Goal: Task Accomplishment & Management: Use online tool/utility

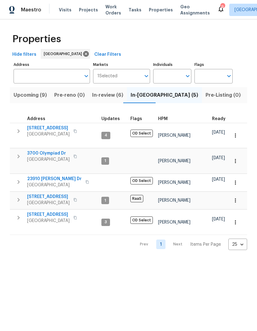
click at [248, 99] on span "Listed (44)" at bounding box center [261, 95] width 27 height 9
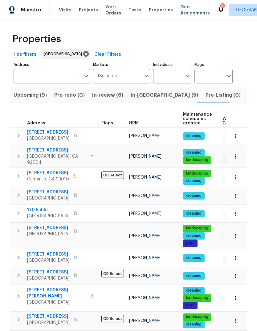
click at [135, 125] on span "HPM" at bounding box center [134, 123] width 10 height 4
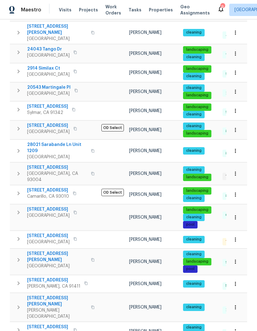
scroll to position [312, 0]
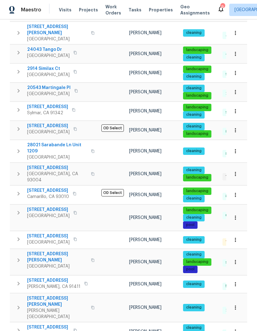
click at [56, 160] on span "Canyon Country, CA 91387" at bounding box center [57, 157] width 60 height 6
click at [48, 160] on span "Canyon Country, CA 91387" at bounding box center [57, 157] width 60 height 6
click at [55, 168] on span "[STREET_ADDRESS]" at bounding box center [57, 168] width 60 height 6
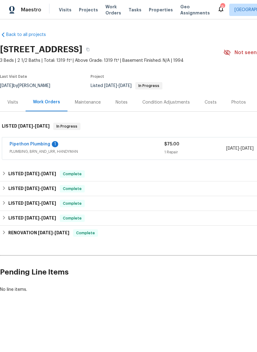
click at [41, 152] on div "Pipethon Plumbing 1 PLUMBING, BRN_AND_LRR, HANDYMAN $75.00 1 Repair [DATE] - [D…" at bounding box center [174, 149] width 344 height 22
click at [40, 147] on link "Pipethon Plumbing" at bounding box center [30, 144] width 41 height 4
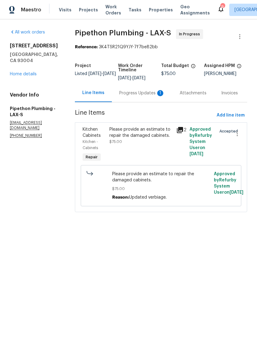
click at [137, 96] on div "Progress Updates 1" at bounding box center [142, 93] width 46 height 6
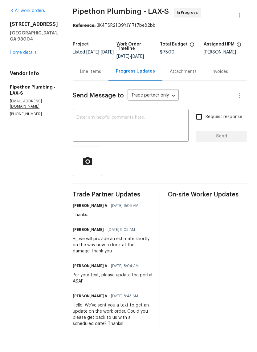
click at [100, 90] on div "Line Items" at bounding box center [90, 93] width 21 height 6
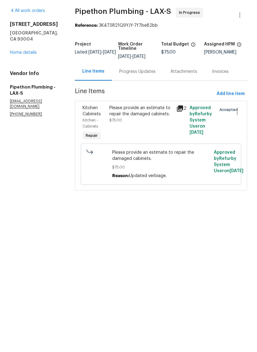
click at [18, 72] on link "Home details" at bounding box center [23, 74] width 27 height 4
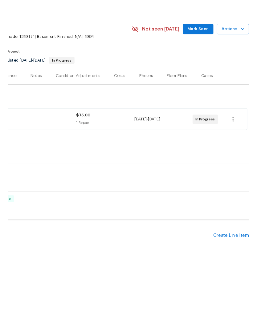
scroll to position [0, 91]
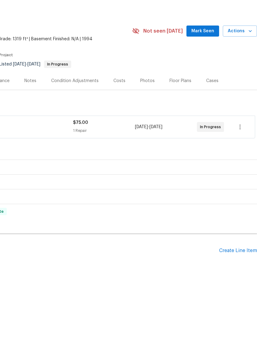
click at [235, 270] on div "Create Line Item" at bounding box center [238, 273] width 38 height 6
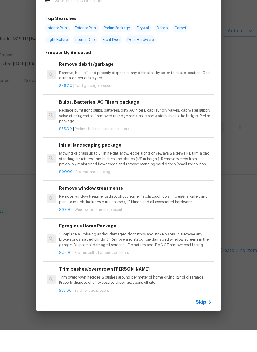
click at [60, 18] on input "text" at bounding box center [120, 22] width 131 height 9
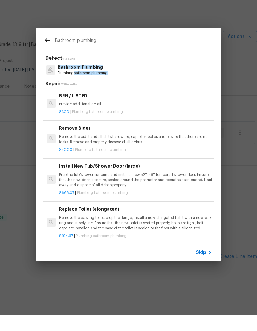
type input "Bathroom plumbing"
click at [120, 78] on div "Bathroom Plumbing Plumbing bathroom plumbing" at bounding box center [128, 86] width 170 height 17
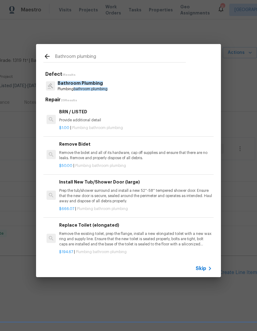
click at [107, 81] on p "Bathroom Plumbing" at bounding box center [83, 83] width 50 height 6
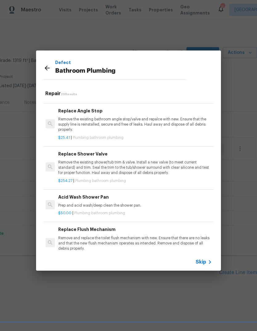
scroll to position [638, 1]
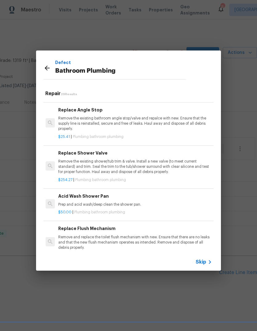
click at [163, 121] on p "Remove the existing bathroom angle stop/valve and repalce with new. Ensure that…" at bounding box center [134, 124] width 153 height 16
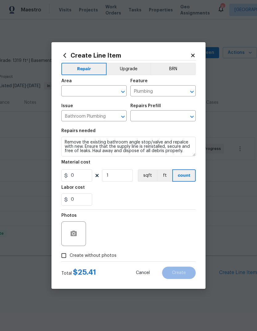
type input "Replace Angle Stop $25.41"
type input "25.41"
click at [115, 175] on input "1" at bounding box center [117, 175] width 31 height 12
type input "2"
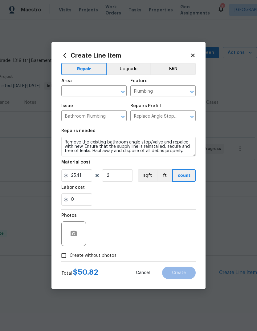
click at [128, 196] on div "0" at bounding box center [128, 199] width 134 height 12
click at [118, 91] on button "Clear" at bounding box center [115, 91] width 9 height 9
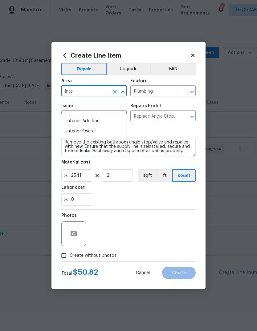
click at [103, 126] on li "Interior Overall" at bounding box center [93, 131] width 65 height 10
type input "Interior Overall"
click at [134, 197] on div "0" at bounding box center [128, 199] width 134 height 12
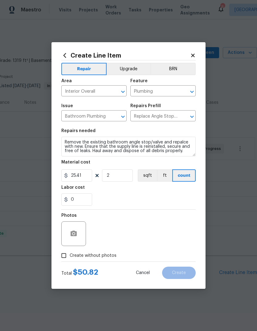
click at [87, 245] on div at bounding box center [74, 233] width 26 height 25
click at [78, 228] on button "button" at bounding box center [73, 233] width 15 height 15
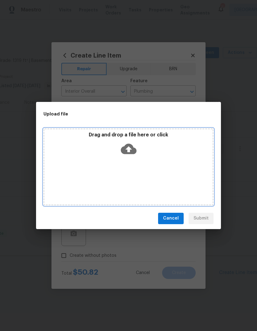
click at [135, 151] on icon at bounding box center [129, 148] width 16 height 10
click at [144, 148] on div "Drag and drop a file here or click" at bounding box center [128, 145] width 168 height 26
click at [147, 155] on div "Drag and drop a file here or click" at bounding box center [128, 145] width 168 height 26
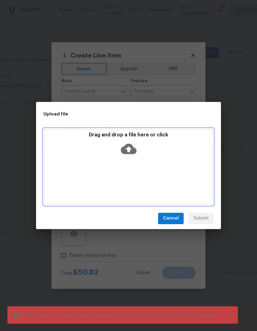
click at [133, 149] on icon at bounding box center [129, 148] width 16 height 10
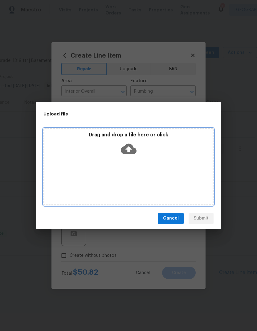
click at [179, 159] on div "Drag and drop a file here or click" at bounding box center [128, 166] width 170 height 77
click at [138, 156] on div "Drag and drop a file here or click" at bounding box center [128, 145] width 168 height 26
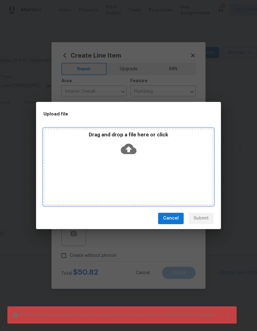
click at [131, 154] on icon at bounding box center [129, 148] width 16 height 10
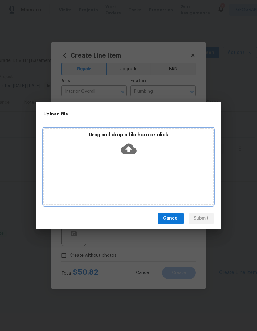
click at [131, 152] on icon at bounding box center [129, 148] width 16 height 10
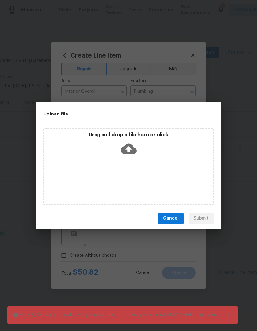
click at [206, 213] on div "Cancel Submit" at bounding box center [128, 218] width 185 height 21
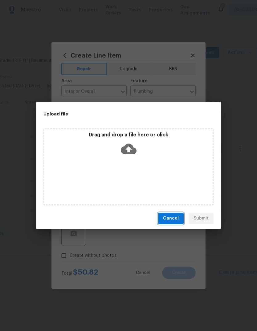
click at [176, 217] on span "Cancel" at bounding box center [171, 219] width 16 height 8
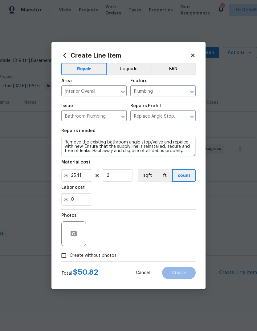
click at [103, 254] on span "Create without photos" at bounding box center [93, 255] width 47 height 6
click at [70, 254] on input "Create without photos" at bounding box center [64, 256] width 12 height 12
checkbox input "true"
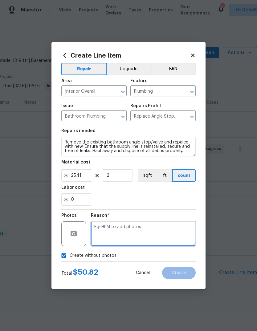
click at [135, 230] on textarea at bounding box center [143, 233] width 105 height 25
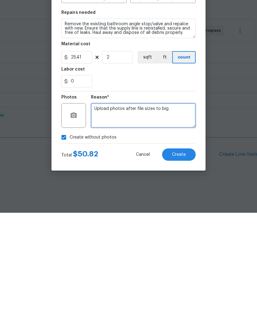
type textarea "Upload photos after file sizes to big"
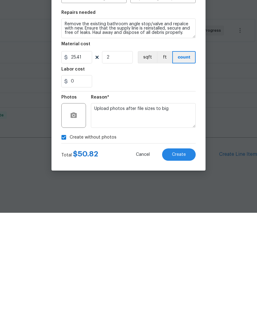
click at [189, 267] on button "Create" at bounding box center [179, 273] width 34 height 12
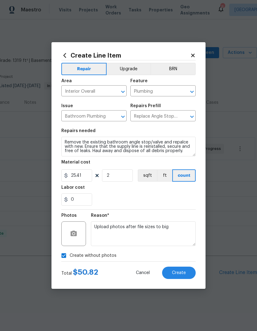
click at [189, 150] on textarea "Remove the existing bathroom angle stop/valve and repalce with new. Ensure that…" at bounding box center [128, 147] width 134 height 20
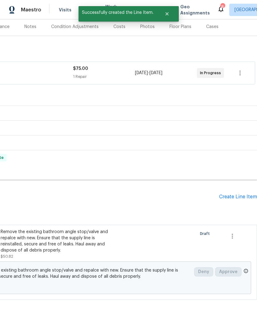
scroll to position [76, 91]
click at [237, 194] on div "Create Line Item" at bounding box center [238, 197] width 38 height 6
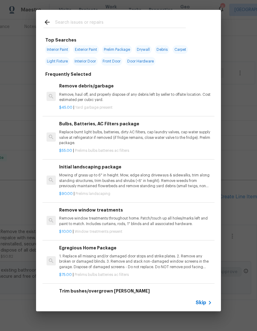
click at [55, 28] on div at bounding box center [120, 22] width 131 height 9
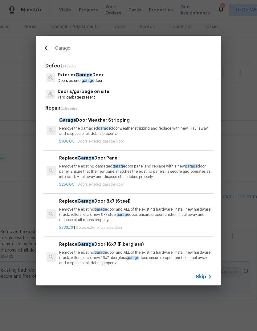
type input "Garage"
click at [115, 76] on div "Exterior Garage Door Doors exterior garage door" at bounding box center [128, 77] width 170 height 17
click at [109, 126] on p "Remove the damaged garage door weather stripping and replace with new. Haul awa…" at bounding box center [135, 131] width 153 height 10
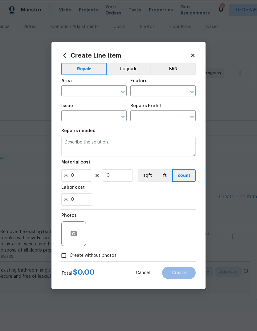
type input "Interior Door"
type input "Exterior Garage Door"
type input "Garage Door Weather Stripping $100.00"
type textarea "Remove the damaged garage door weather stripping and replace with new. Haul awa…"
type input "100"
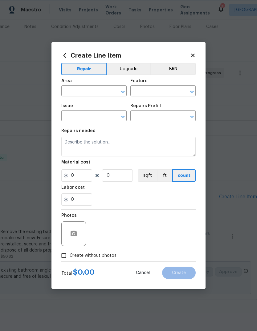
type input "1"
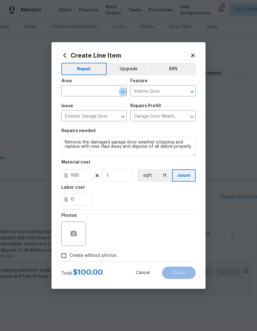
click at [122, 86] on div "Area" at bounding box center [93, 83] width 65 height 8
click at [116, 92] on icon "Clear" at bounding box center [115, 92] width 4 height 4
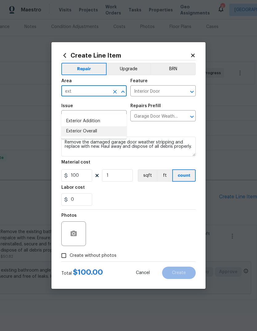
click at [114, 126] on li "Exterior Overall" at bounding box center [93, 131] width 65 height 10
type input "Exterior Overall"
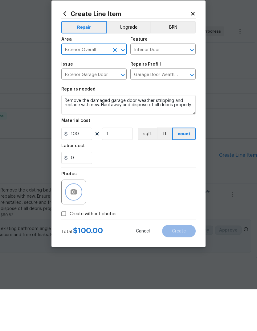
click at [76, 226] on button "button" at bounding box center [73, 233] width 15 height 15
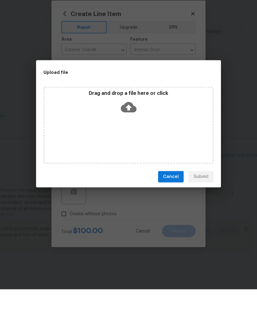
scroll to position [23, 0]
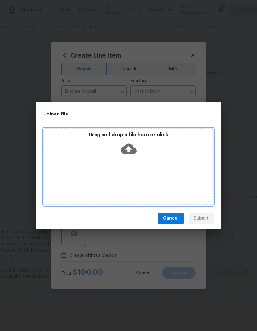
click at [131, 152] on icon at bounding box center [129, 148] width 16 height 10
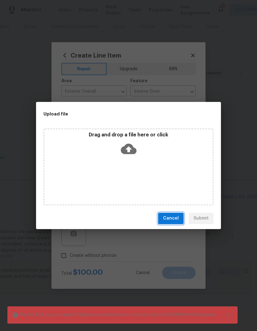
click at [176, 216] on span "Cancel" at bounding box center [171, 219] width 16 height 8
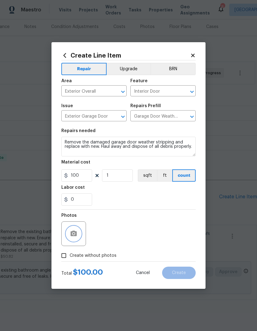
click at [76, 235] on icon "button" at bounding box center [73, 234] width 6 height 6
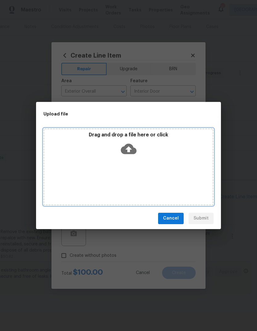
click at [137, 151] on div "Drag and drop a file here or click" at bounding box center [128, 145] width 168 height 26
click at [185, 168] on div "Drag and drop a file here or click" at bounding box center [128, 166] width 170 height 77
